Goal: Obtain resource: Download file/media

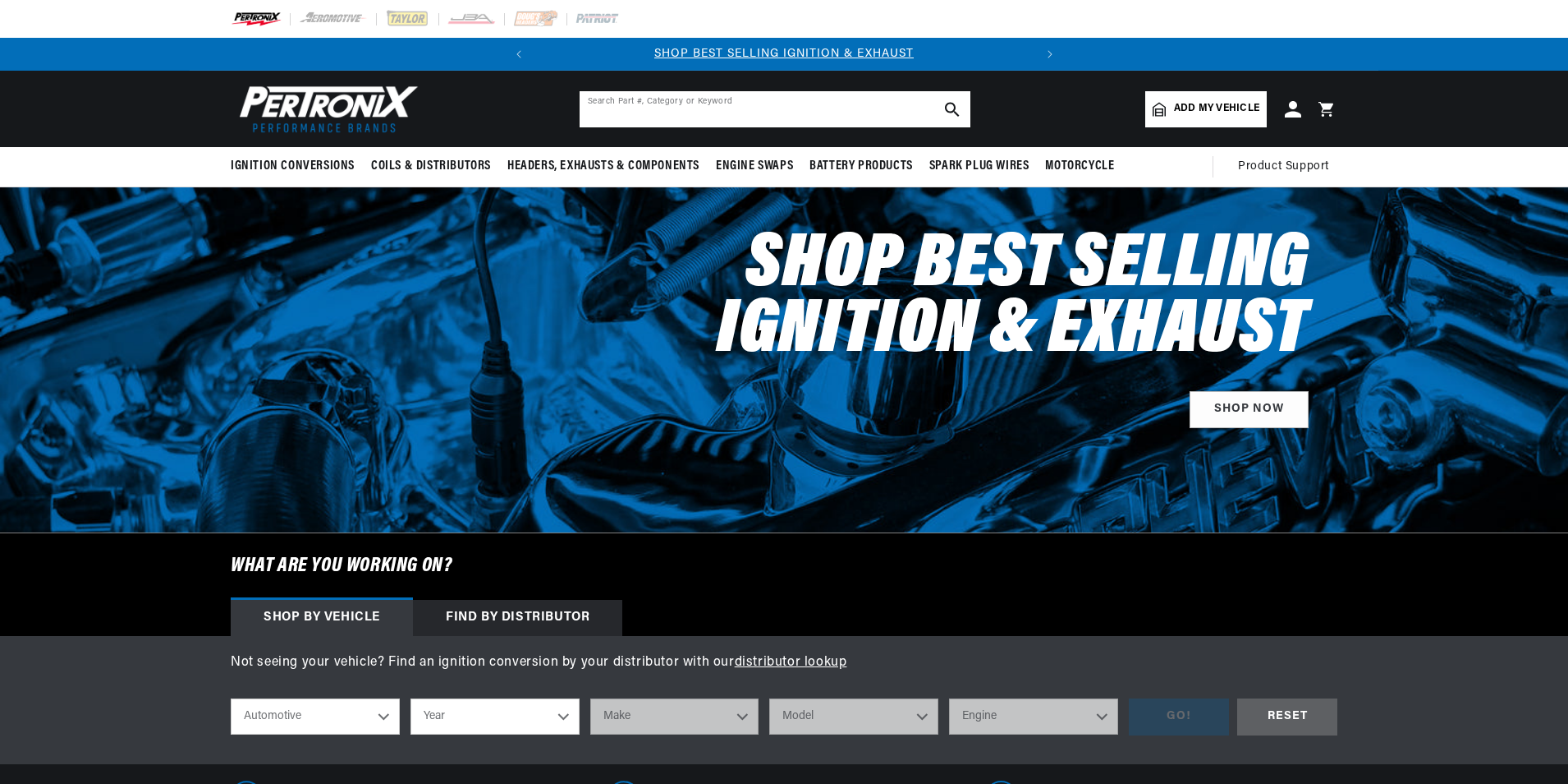
click at [599, 110] on input "text" at bounding box center [775, 108] width 391 height 36
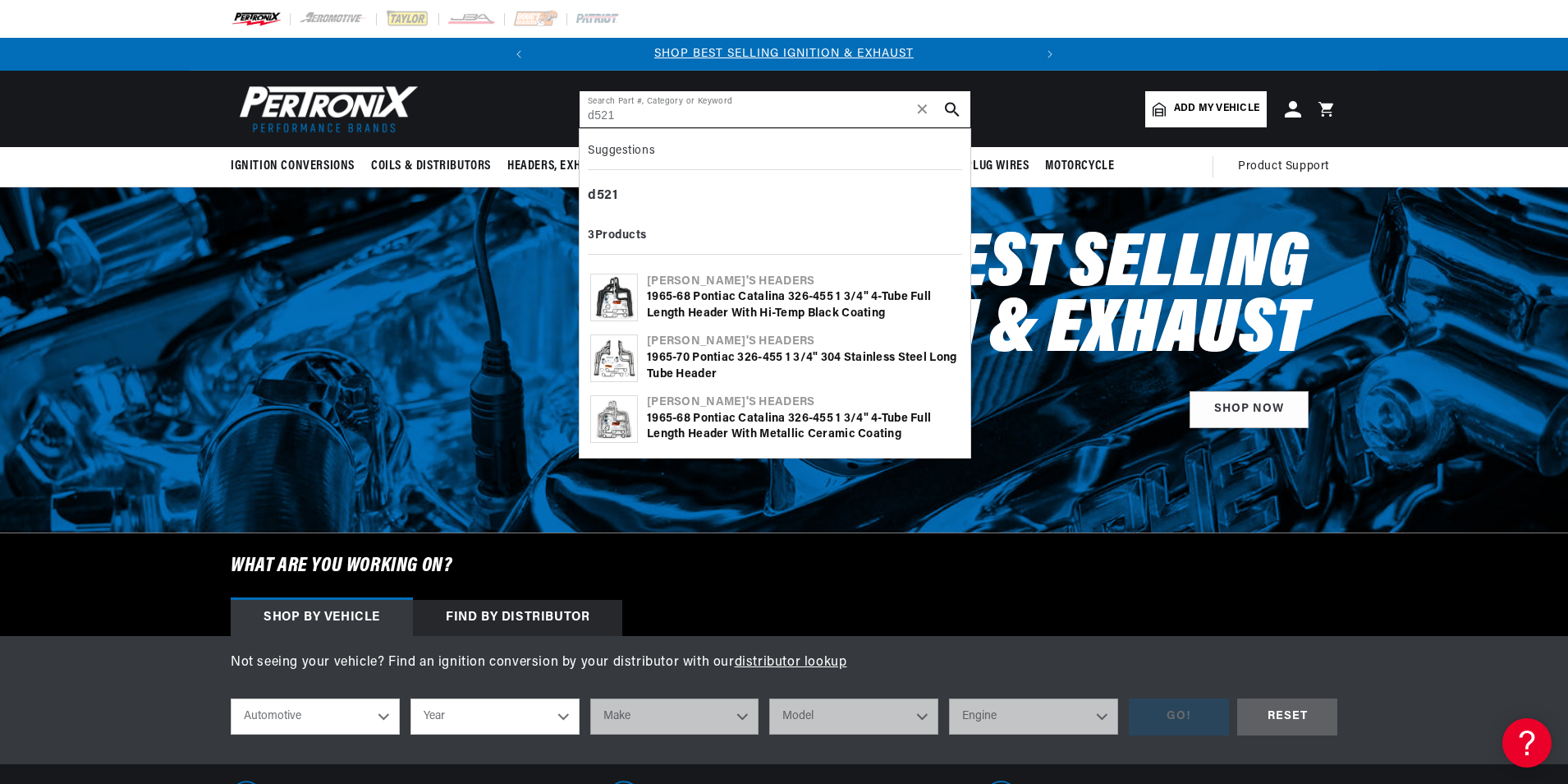
type input "d521"
click at [630, 291] on img at bounding box center [615, 297] width 46 height 46
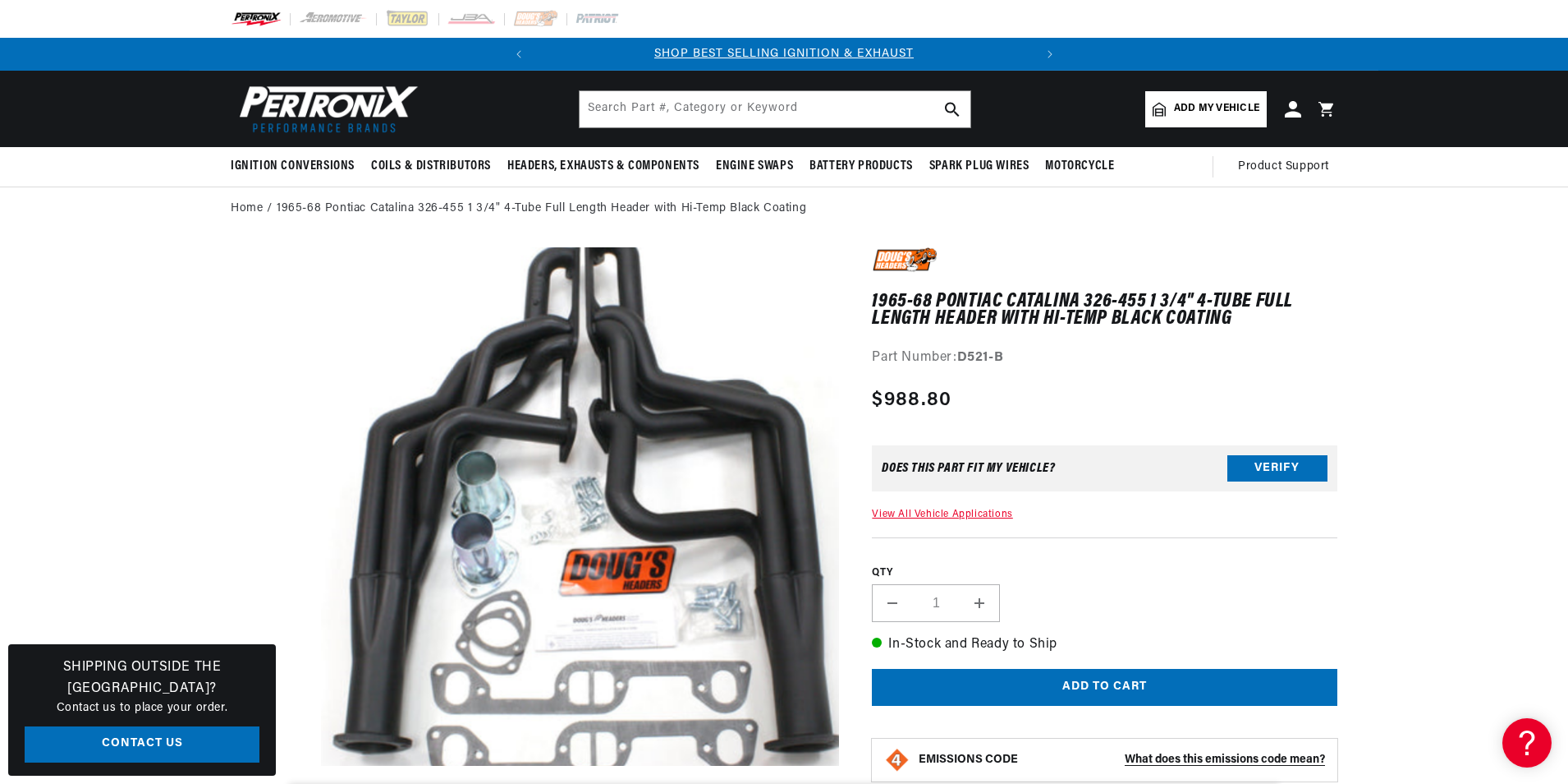
scroll to position [52, 0]
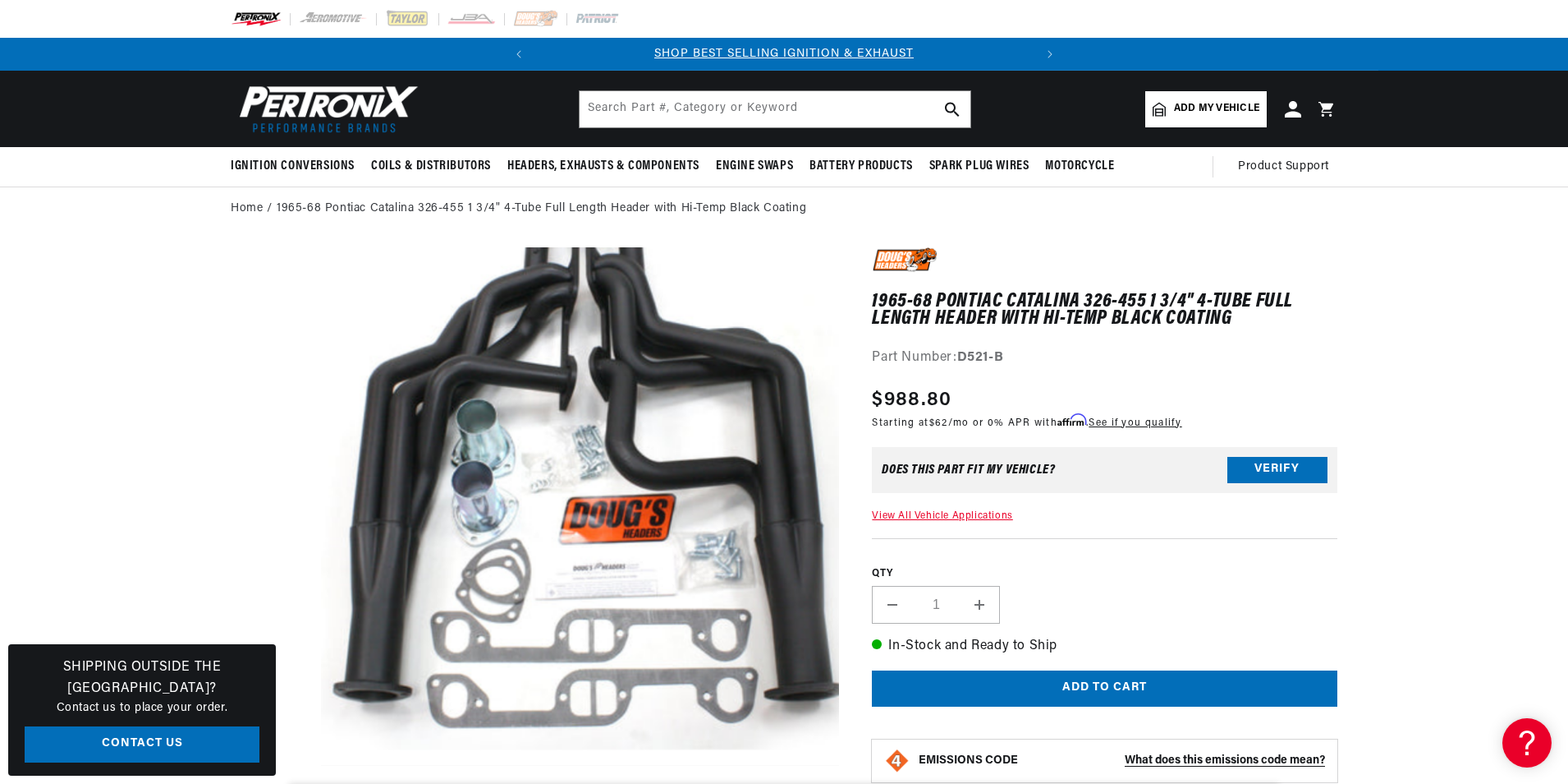
click at [269, 766] on button "Open media 1 in modal" at bounding box center [269, 766] width 0 height 0
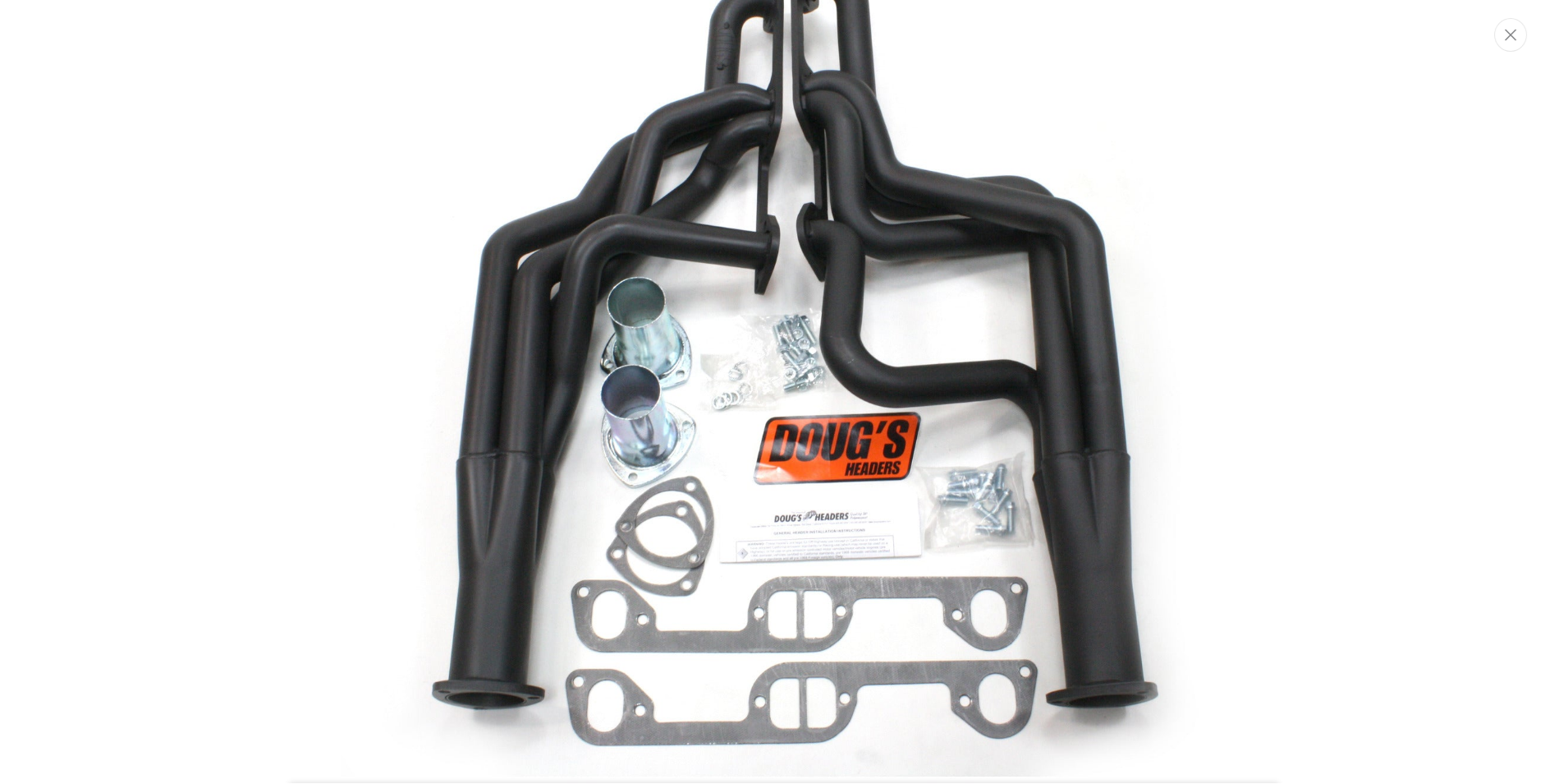
scroll to position [132, 0]
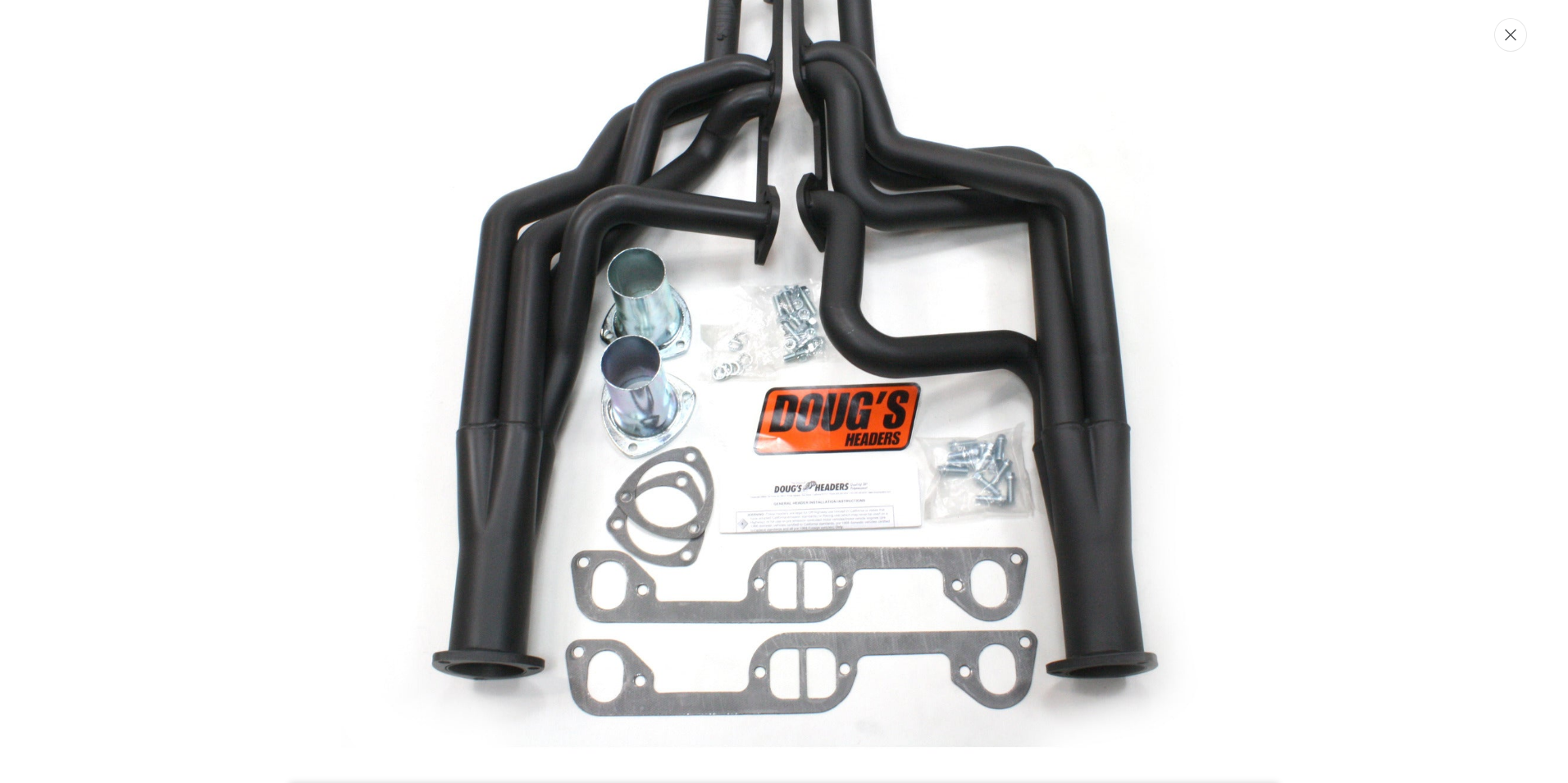
click at [1513, 44] on button "Close" at bounding box center [1510, 35] width 33 height 34
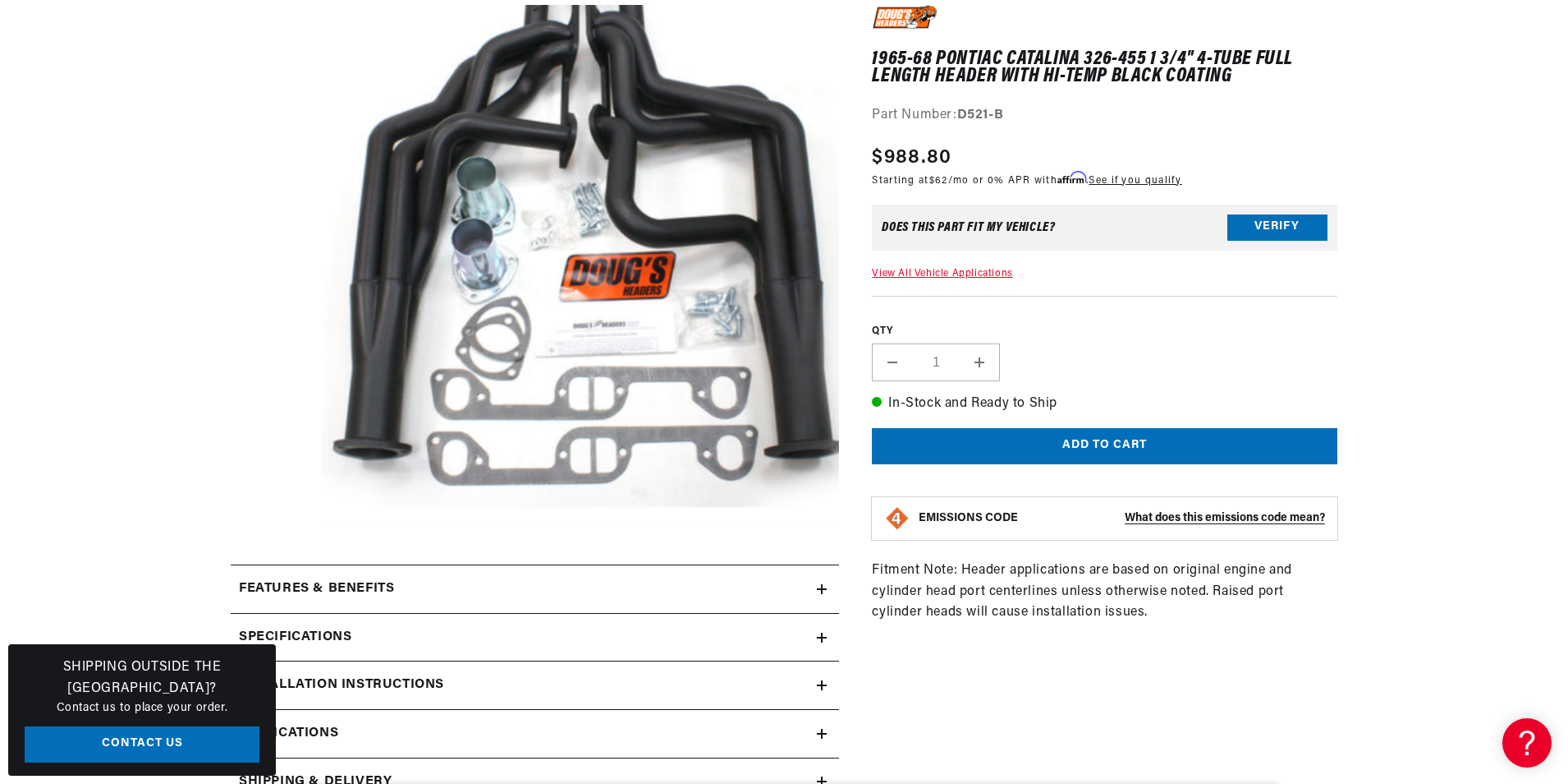
scroll to position [328, 0]
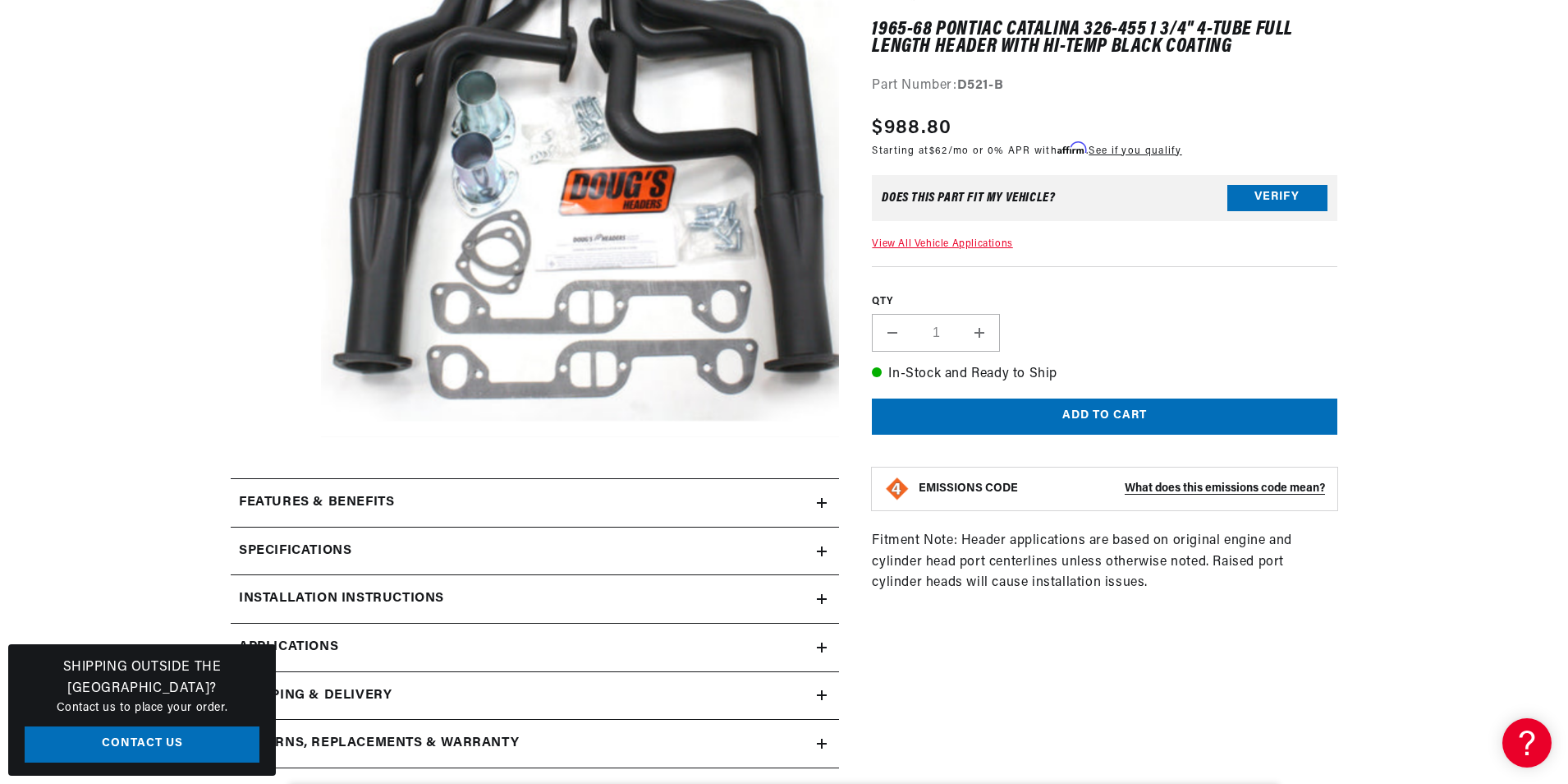
click at [820, 592] on summary "Installation instructions" at bounding box center [535, 599] width 608 height 47
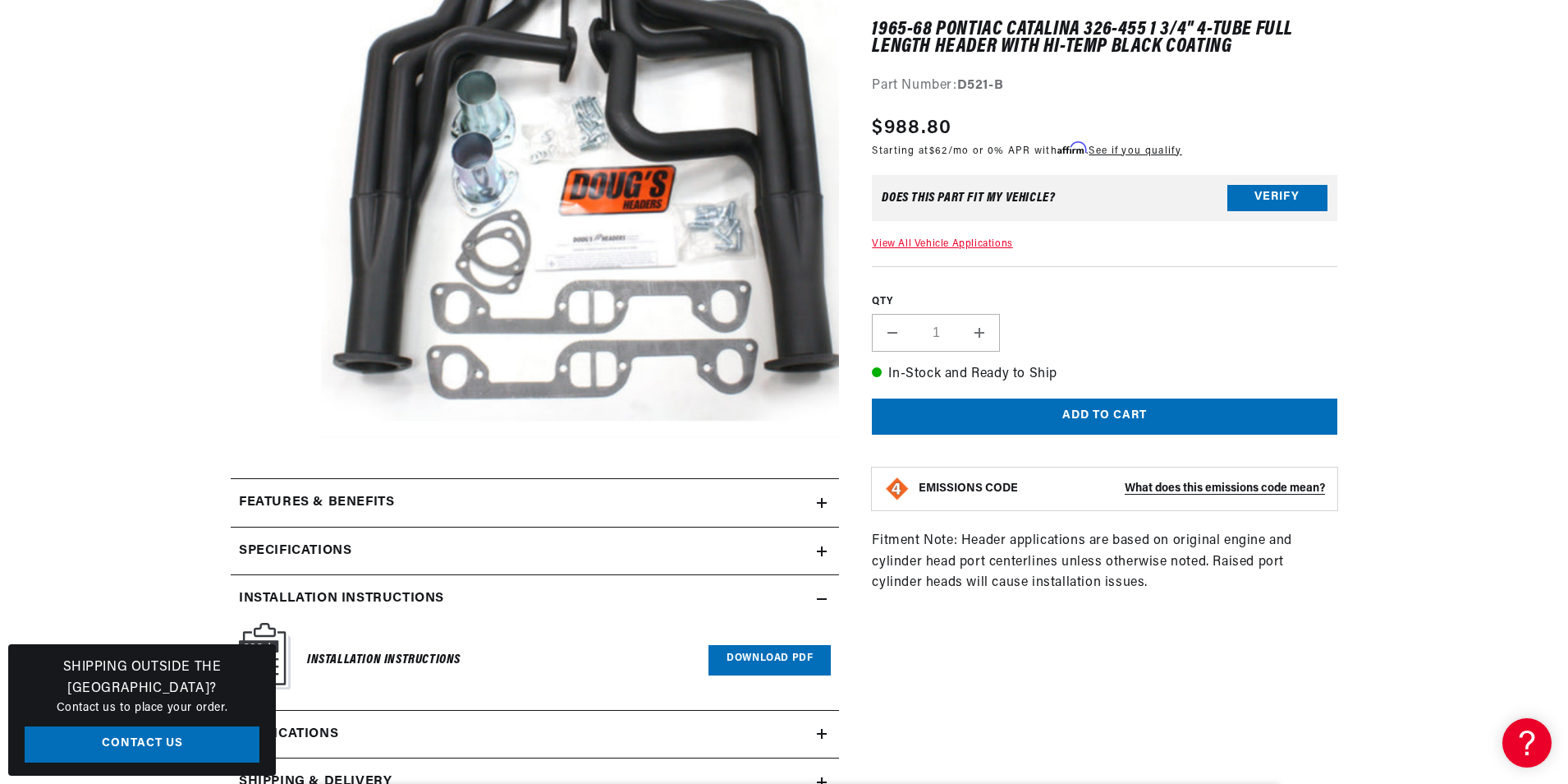
click at [758, 661] on link "Download PDF" at bounding box center [769, 659] width 123 height 30
